Goal: Information Seeking & Learning: Learn about a topic

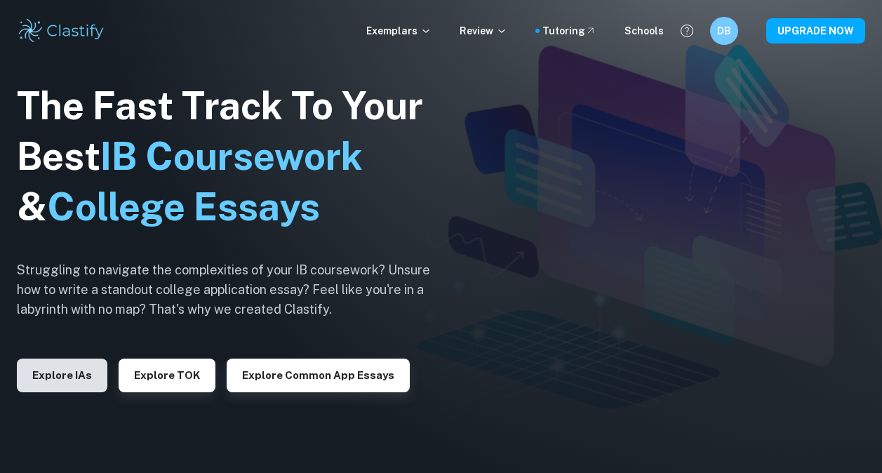
drag, startPoint x: 0, startPoint y: 0, endPoint x: 68, endPoint y: 375, distance: 381.4
click at [68, 375] on button "Explore IAs" at bounding box center [62, 375] width 90 height 34
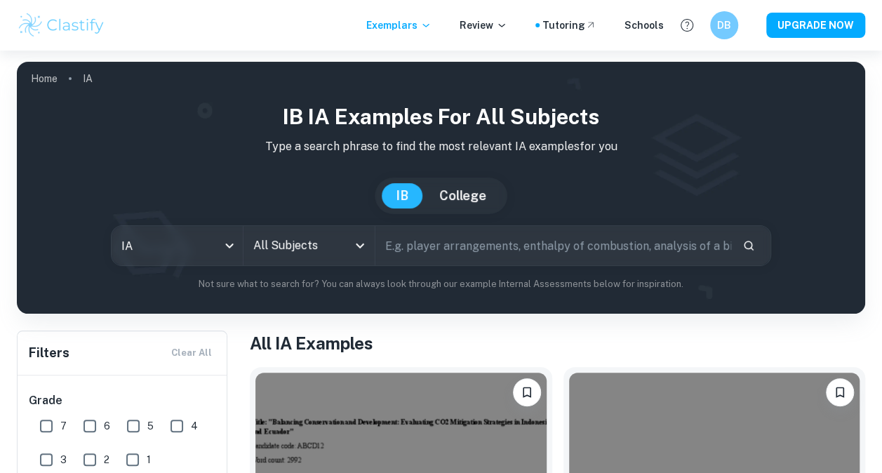
click at [358, 243] on icon "Open" at bounding box center [359, 245] width 17 height 17
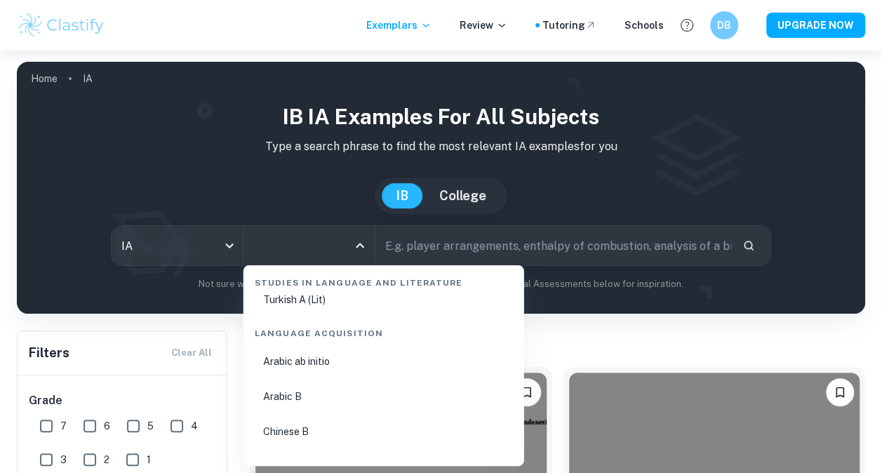
scroll to position [937, 0]
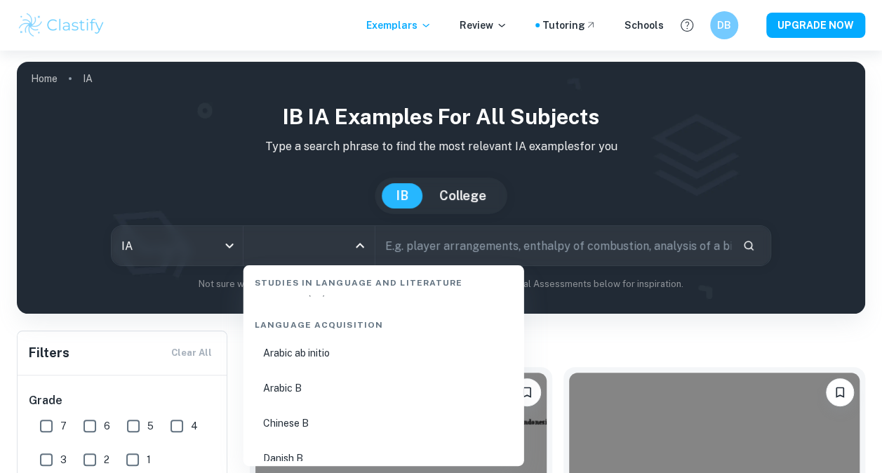
click at [351, 281] on div "Studies in Language and Literature" at bounding box center [383, 279] width 269 height 29
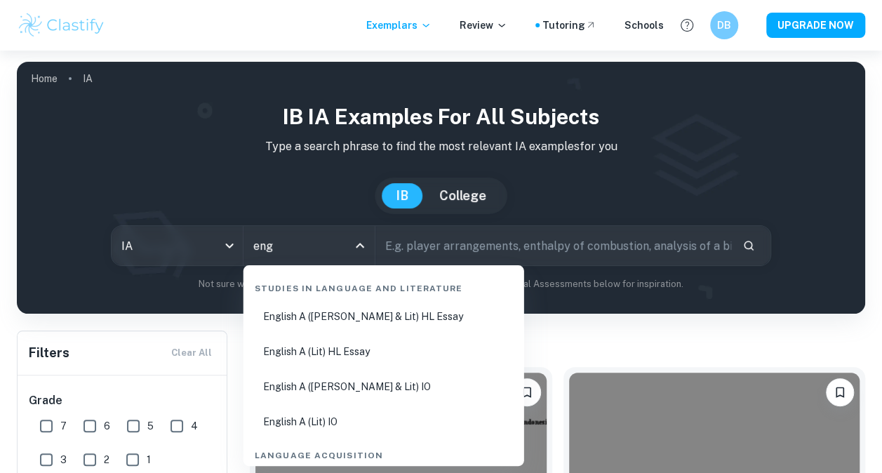
click at [343, 323] on li "English A ([PERSON_NAME] & Lit) HL Essay" at bounding box center [383, 316] width 269 height 32
type input "English A ([PERSON_NAME] & Lit) HL Essay"
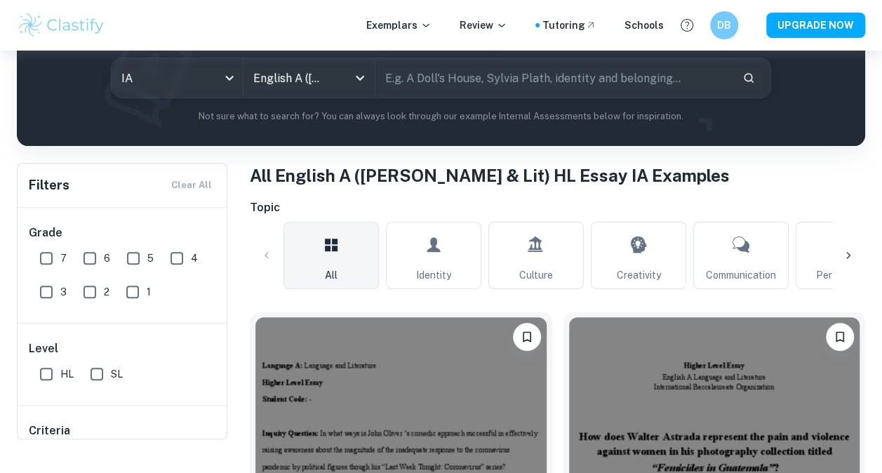
scroll to position [123, 0]
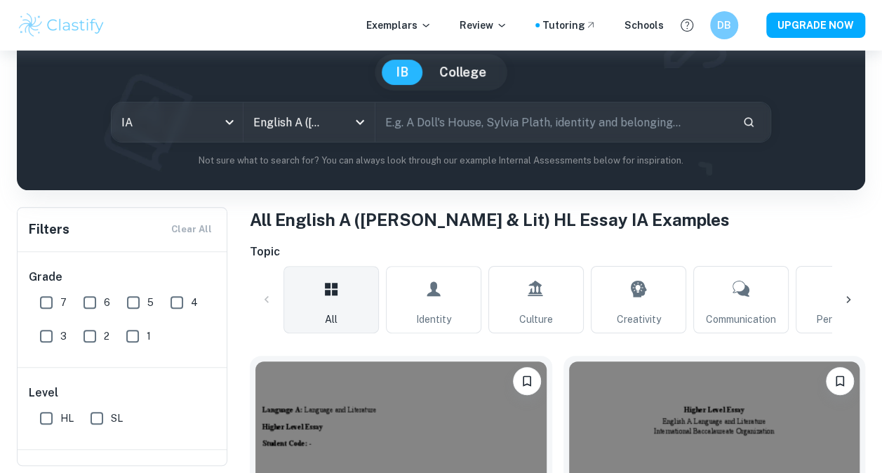
click at [564, 124] on input "text" at bounding box center [553, 121] width 356 height 39
type input "[PERSON_NAME]"
click at [752, 123] on icon "Search" at bounding box center [748, 122] width 13 height 13
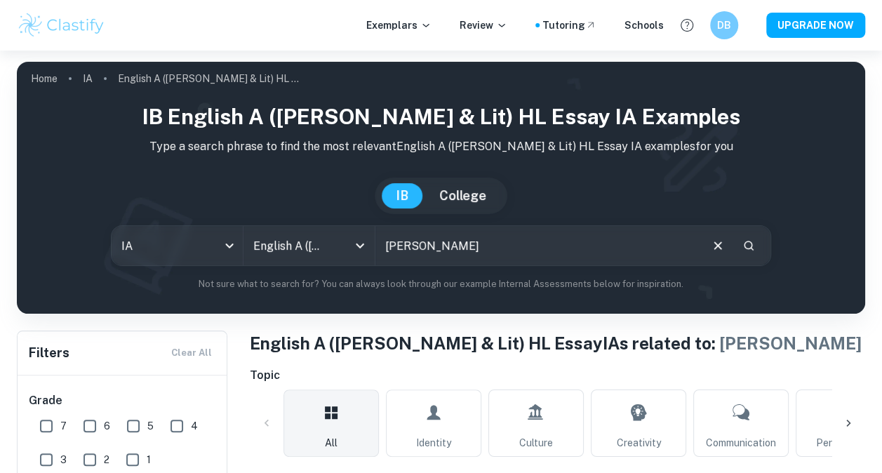
scroll to position [509, 0]
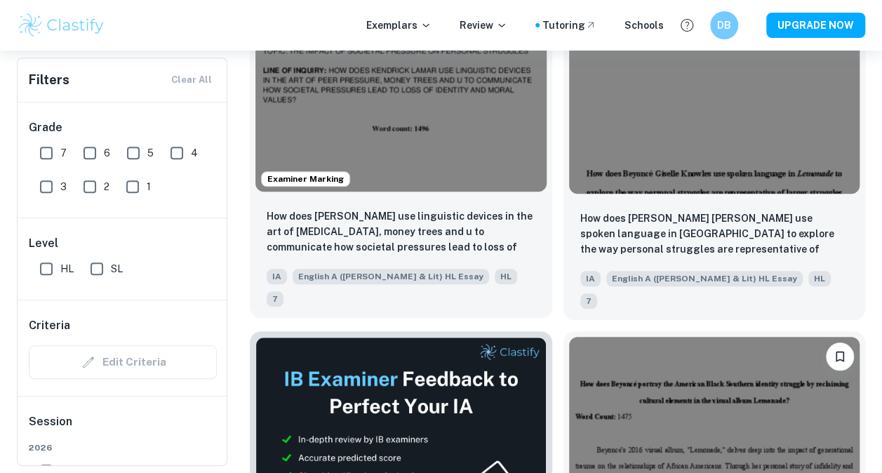
click at [411, 112] on img at bounding box center [400, 82] width 291 height 218
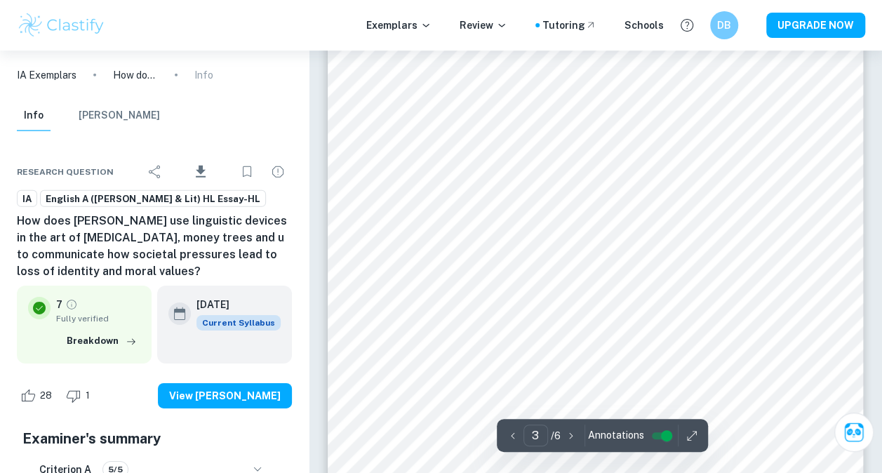
scroll to position [2012, 0]
type input "4"
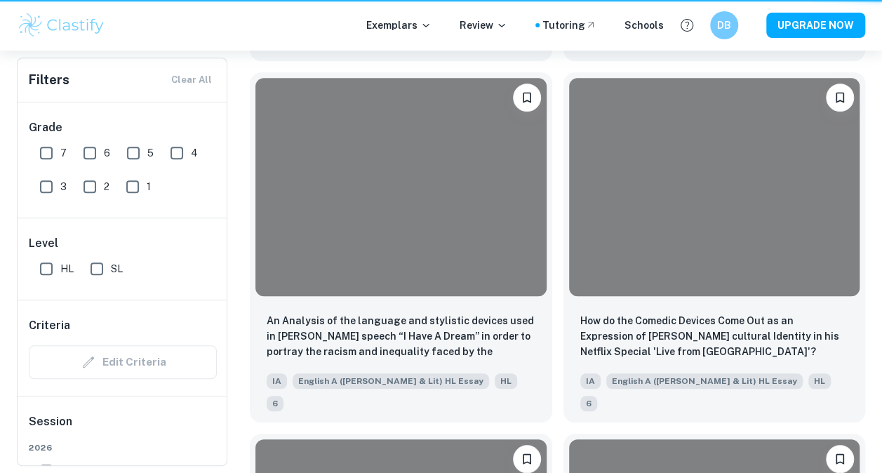
scroll to position [509, 0]
